Goal: Find specific page/section: Find specific page/section

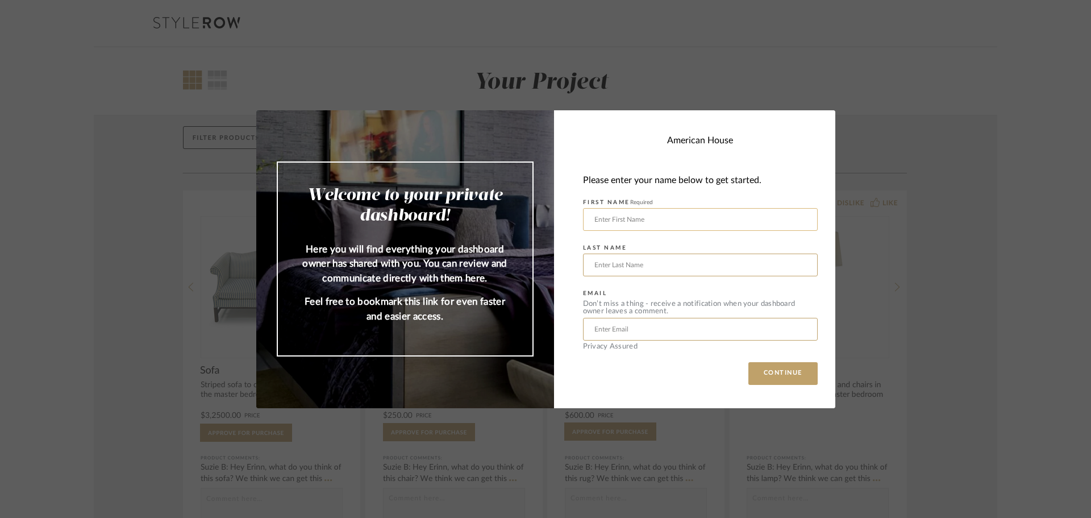
click at [647, 217] on input "text" at bounding box center [700, 219] width 235 height 23
type input "[PERSON_NAME]"
type input "Thibos"
type input "[EMAIL_ADDRESS][DOMAIN_NAME]"
click at [780, 376] on button "CONTINUE" at bounding box center [782, 373] width 69 height 23
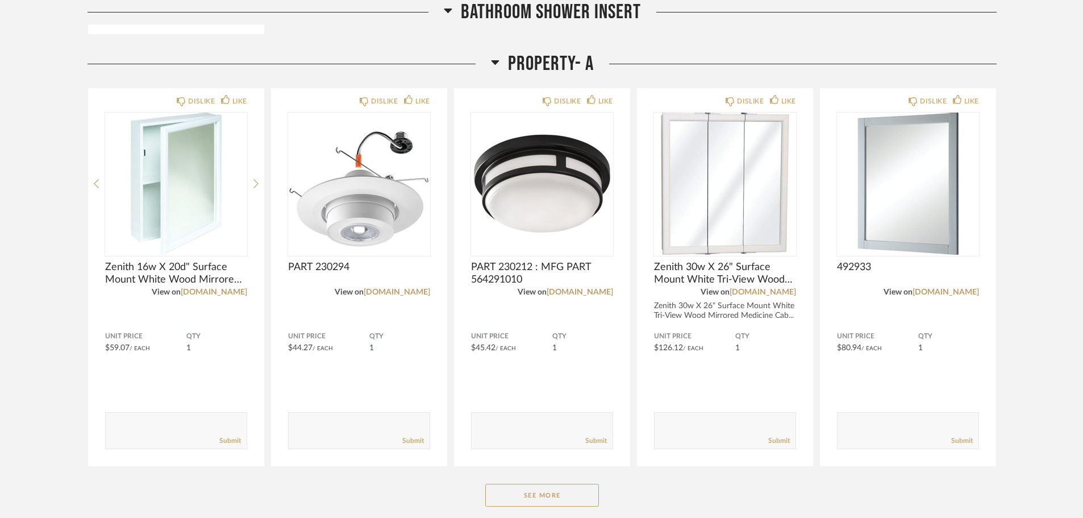
scroll to position [606, 0]
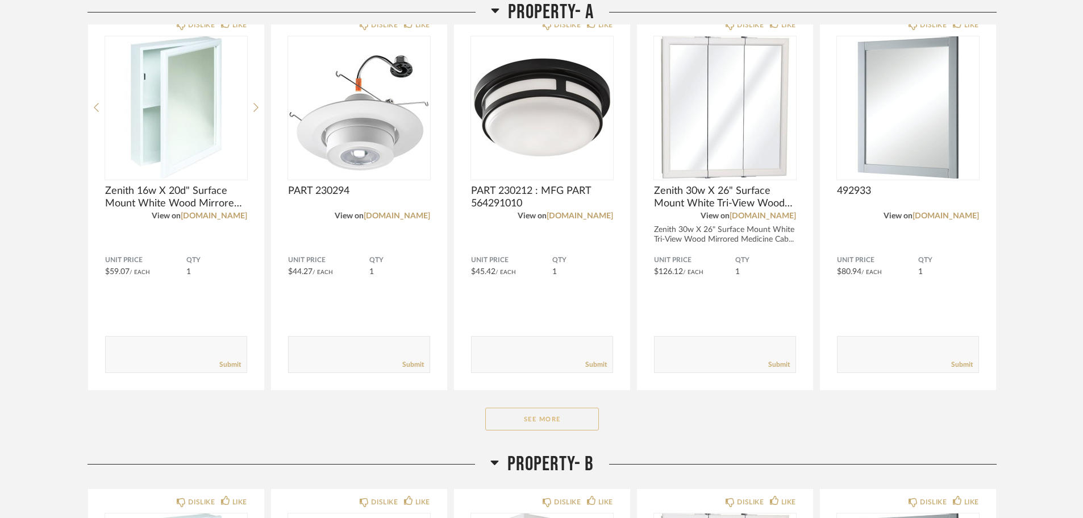
click at [509, 420] on button "See More" at bounding box center [542, 418] width 114 height 23
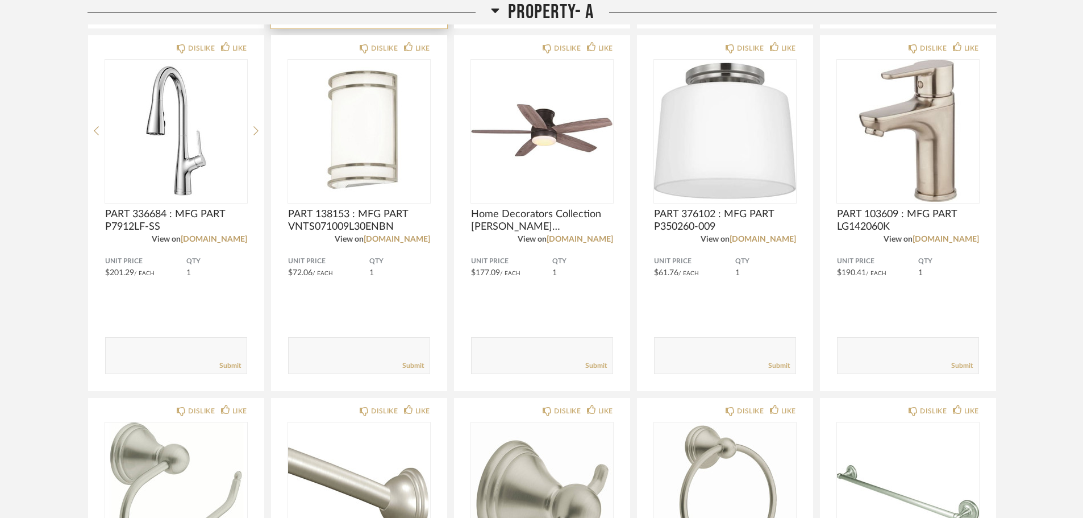
scroll to position [1364, 0]
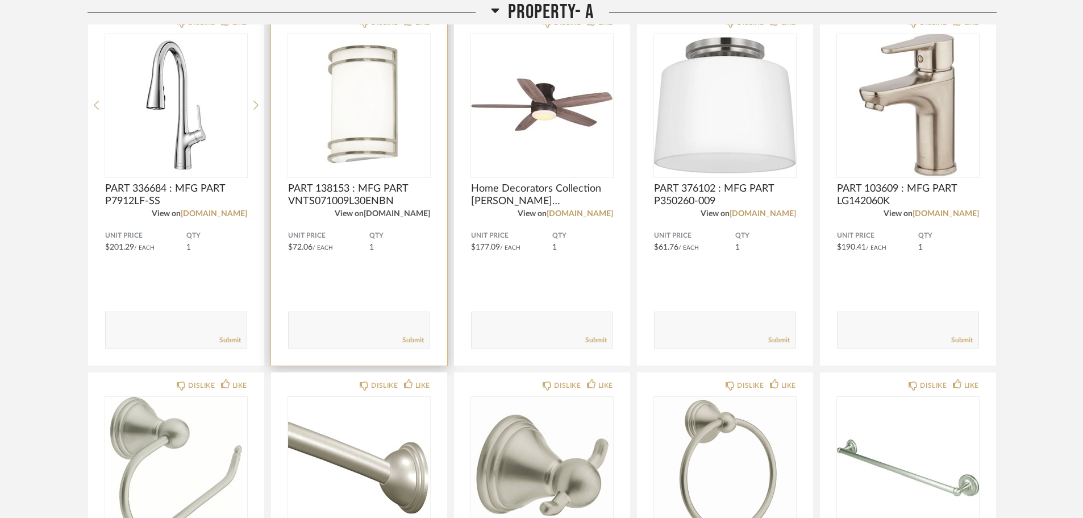
click at [389, 212] on link "[DOMAIN_NAME]" at bounding box center [397, 214] width 66 height 8
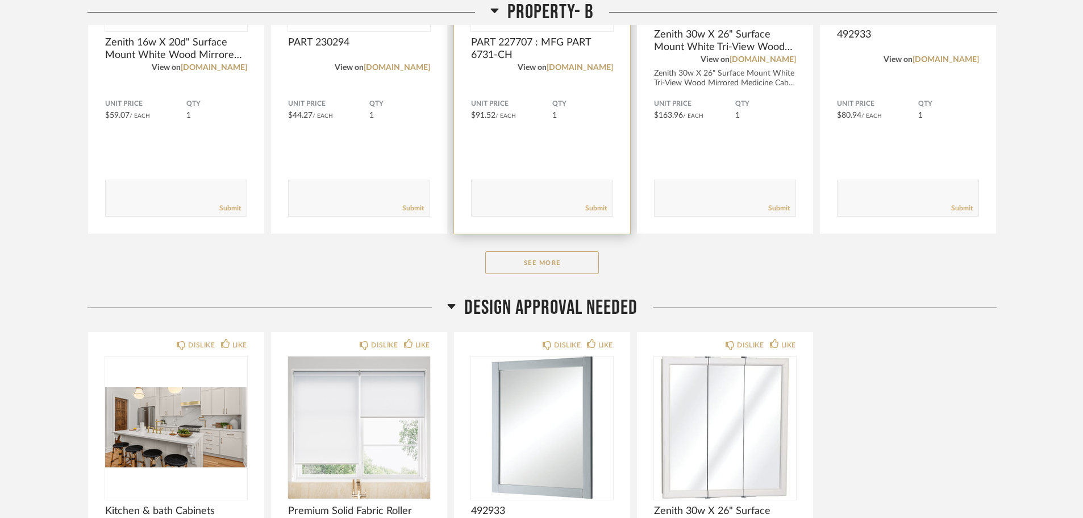
scroll to position [2349, 0]
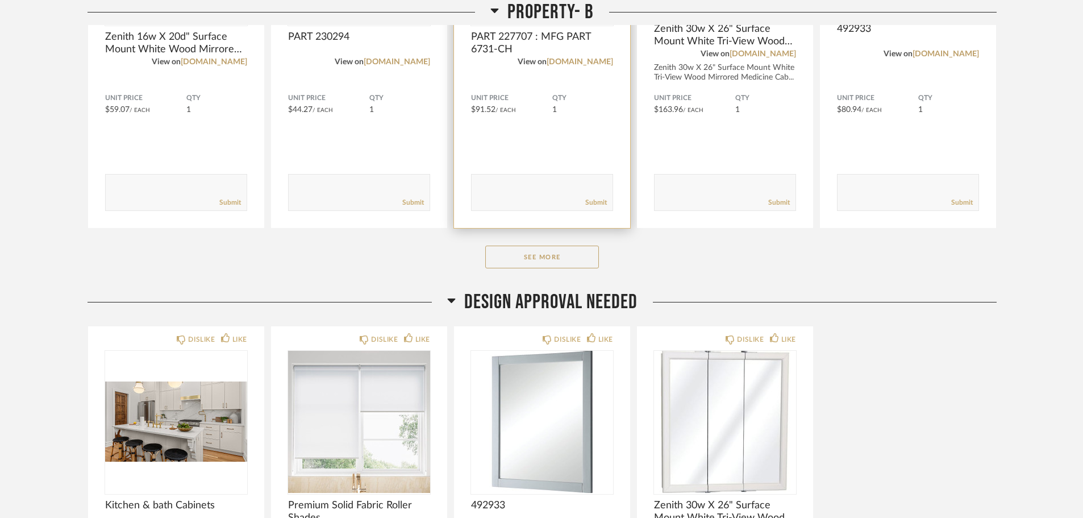
click at [547, 199] on div "Submit" at bounding box center [542, 202] width 141 height 15
click at [507, 187] on textarea at bounding box center [542, 187] width 141 height 15
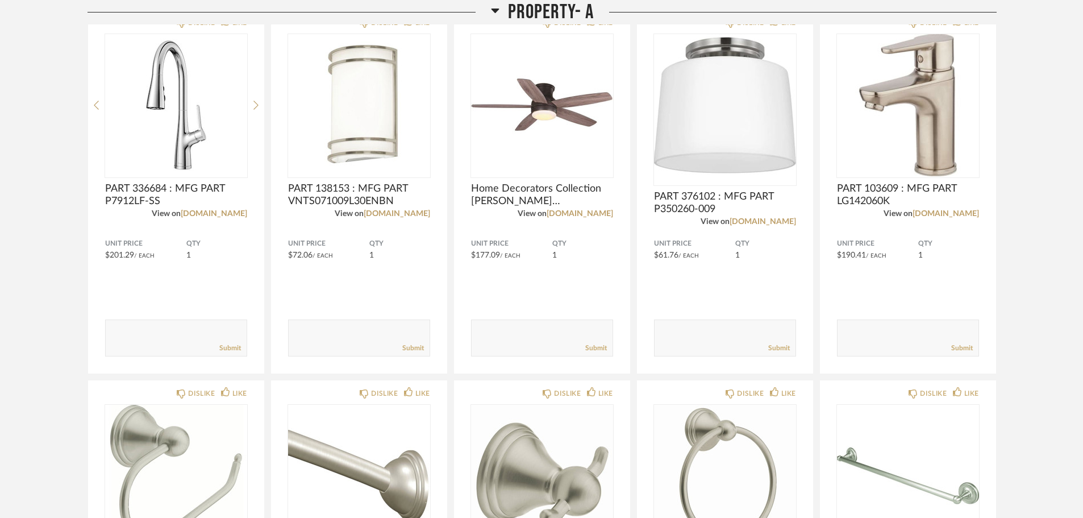
scroll to position [1212, 0]
